Goal: Task Accomplishment & Management: Complete application form

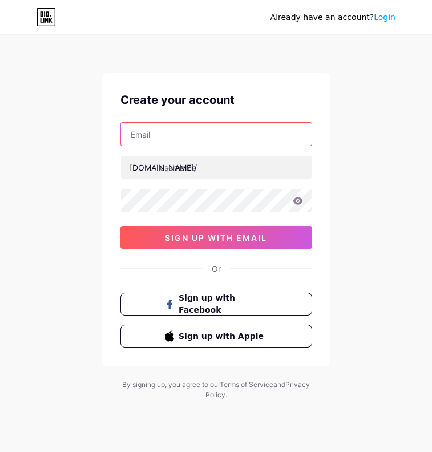
click at [222, 129] on input "text" at bounding box center [216, 134] width 191 height 23
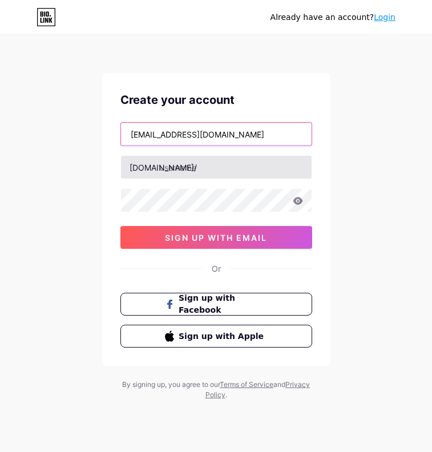
type input "[EMAIL_ADDRESS][DOMAIN_NAME]"
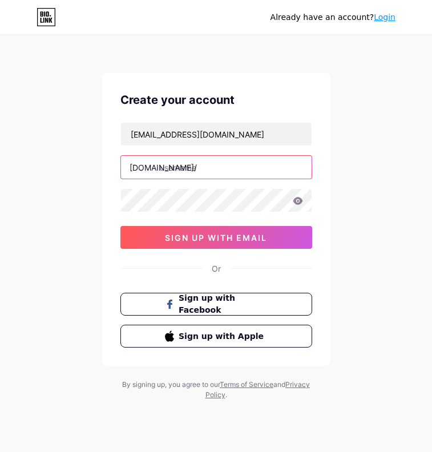
click at [218, 165] on input "text" at bounding box center [216, 167] width 191 height 23
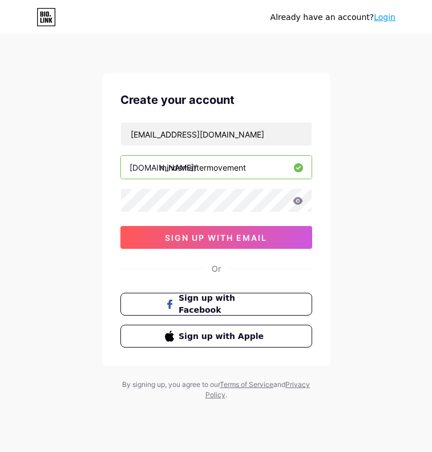
type input "mindsmattermovement"
click at [300, 198] on icon at bounding box center [298, 201] width 10 height 8
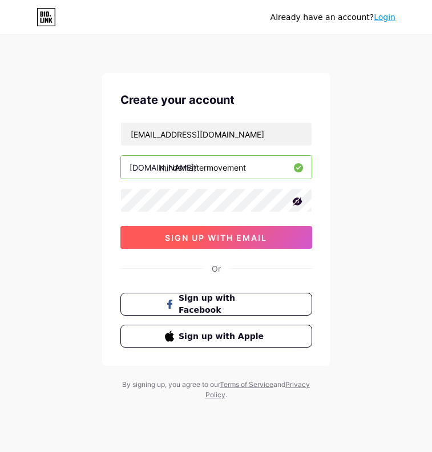
click at [180, 236] on span "sign up with email" at bounding box center [216, 238] width 102 height 10
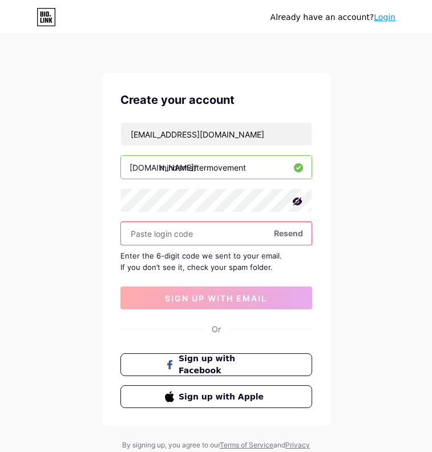
click at [174, 230] on input "text" at bounding box center [216, 233] width 191 height 23
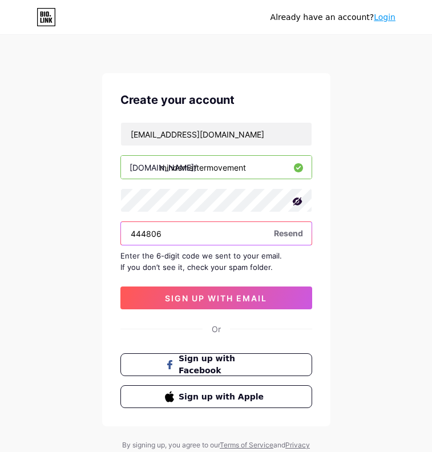
type input "444806"
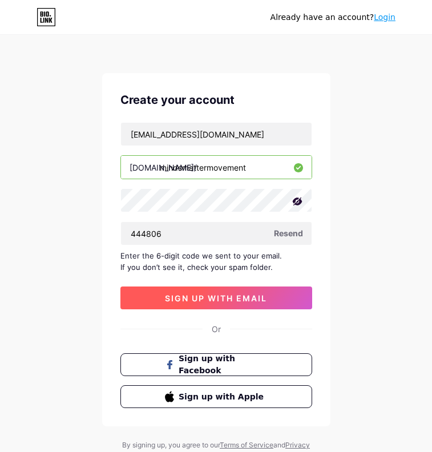
click at [219, 300] on span "sign up with email" at bounding box center [216, 299] width 102 height 10
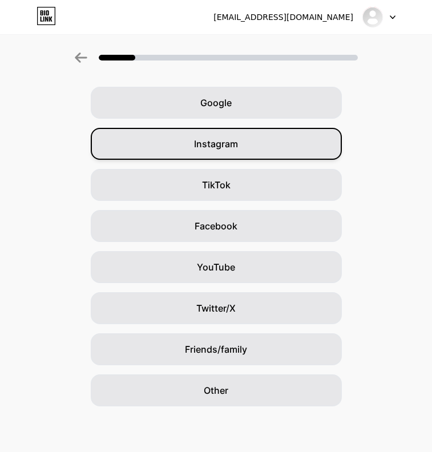
scroll to position [40, 0]
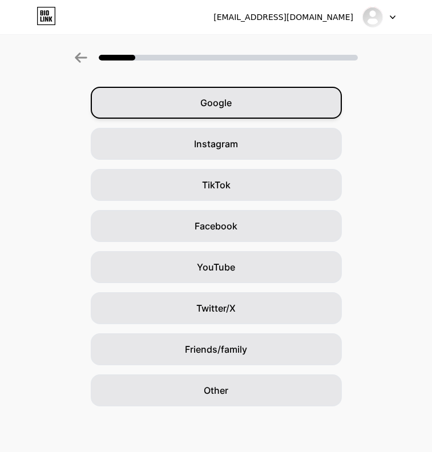
click at [240, 116] on div "Google" at bounding box center [216, 103] width 251 height 32
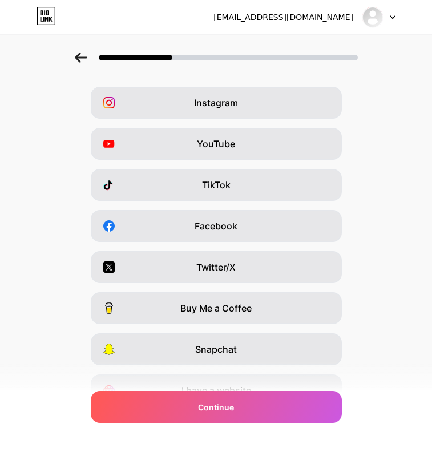
scroll to position [0, 0]
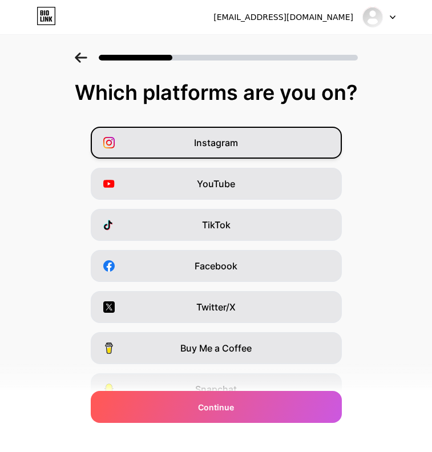
click at [209, 151] on div "Instagram" at bounding box center [216, 143] width 251 height 32
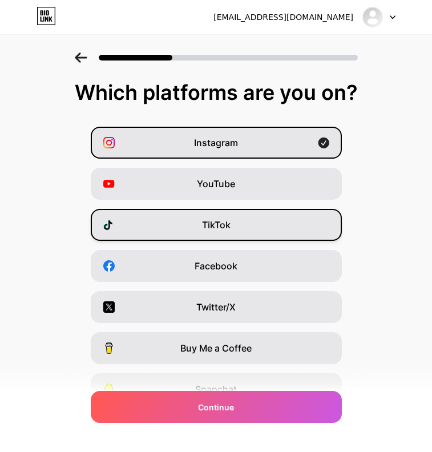
click at [214, 220] on span "TikTok" at bounding box center [216, 225] width 29 height 14
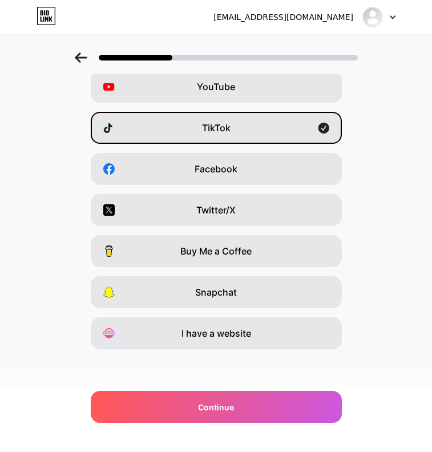
scroll to position [97, 0]
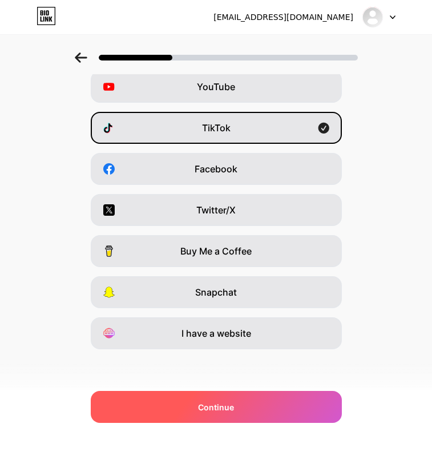
click at [244, 394] on div "Continue" at bounding box center [216, 407] width 251 height 32
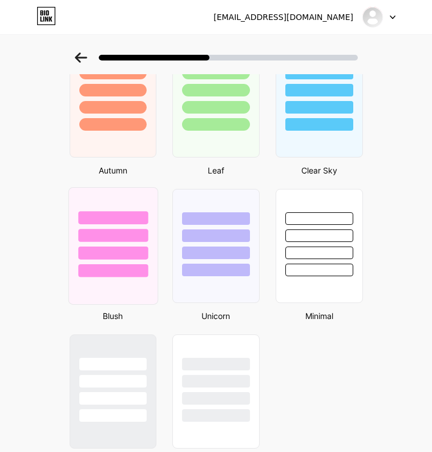
scroll to position [834, 0]
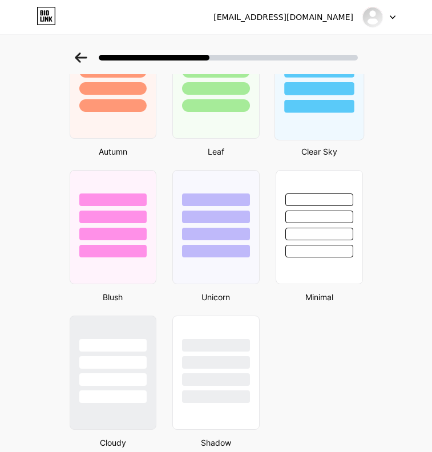
click at [299, 111] on div at bounding box center [319, 106] width 70 height 13
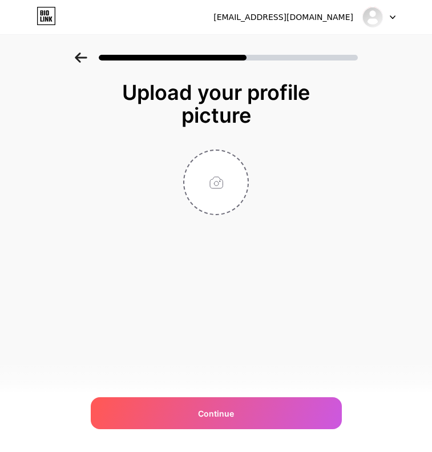
scroll to position [0, 0]
click at [219, 174] on input "file" at bounding box center [215, 182] width 63 height 63
type input "C:\fakepath\ChatGPT Image [DATE] at 05_08_59 PM.png"
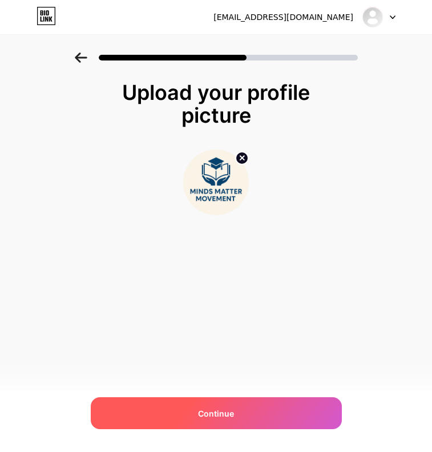
click at [288, 413] on div "Continue" at bounding box center [216, 414] width 251 height 32
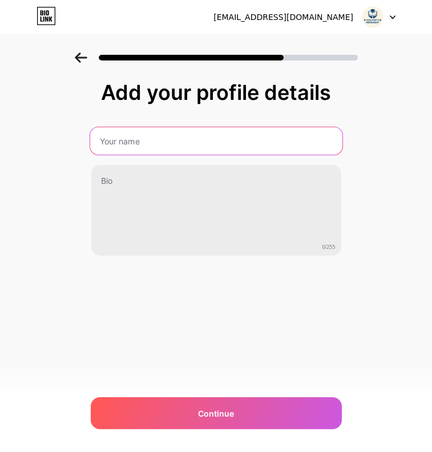
click at [154, 149] on input "text" at bounding box center [216, 140] width 252 height 27
type input "MindsMatterMovement"
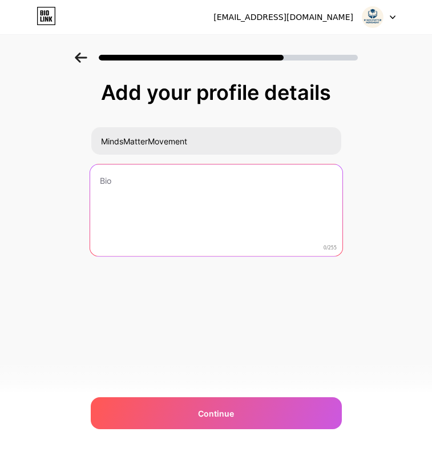
click at [140, 192] on textarea at bounding box center [216, 211] width 252 height 93
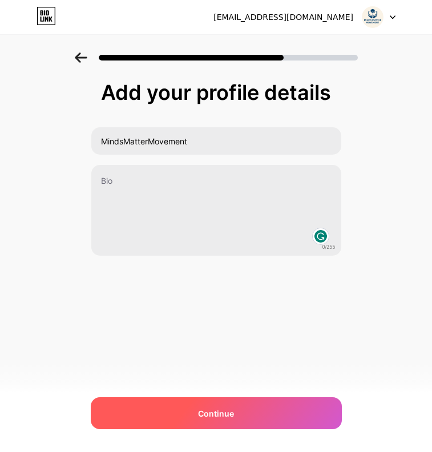
click at [264, 422] on div "Continue" at bounding box center [216, 414] width 251 height 32
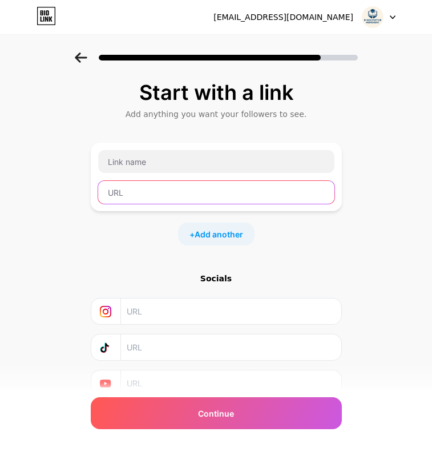
click at [227, 197] on input "text" at bounding box center [216, 192] width 236 height 23
paste input "444806"
type input "444806"
click at [126, 191] on input "444806" at bounding box center [216, 192] width 236 height 23
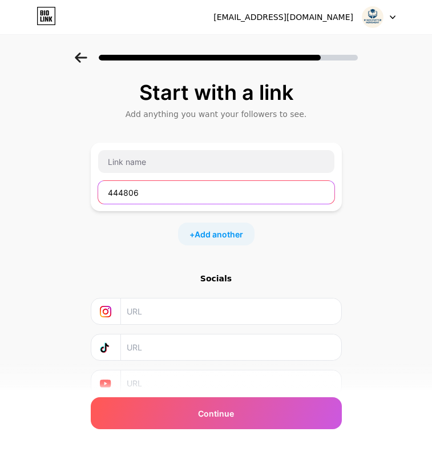
click at [126, 191] on input "444806" at bounding box center [216, 192] width 236 height 23
paste input "[URL][DOMAIN_NAME]"
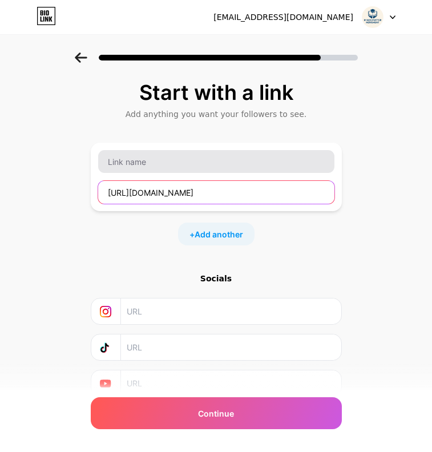
type input "[URL][DOMAIN_NAME]"
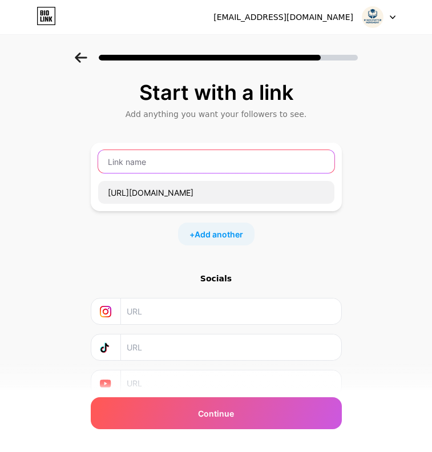
click at [207, 163] on input "text" at bounding box center [216, 161] width 236 height 23
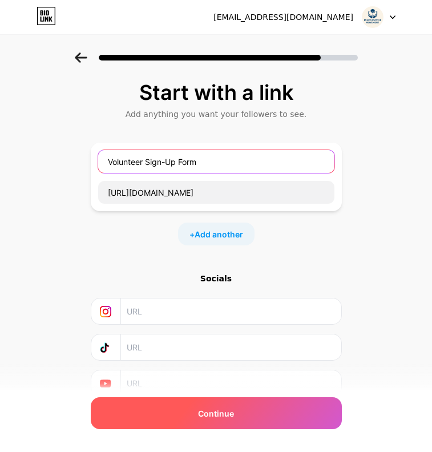
type input "Volunteer Sign-Up Form"
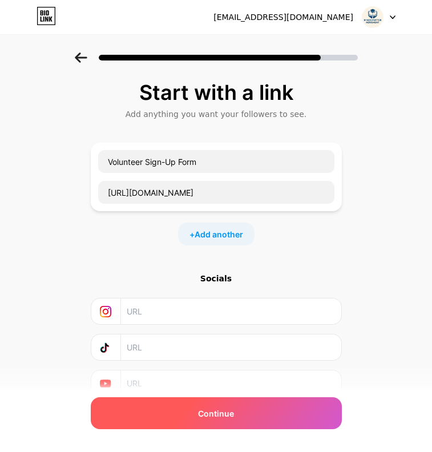
click at [251, 411] on div "Continue" at bounding box center [216, 414] width 251 height 32
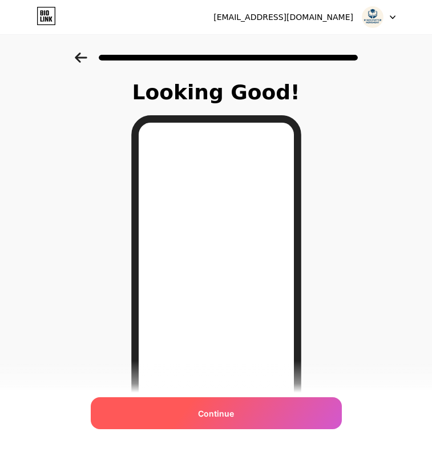
click at [224, 420] on div "Continue" at bounding box center [216, 414] width 251 height 32
